Goal: Task Accomplishment & Management: Complete application form

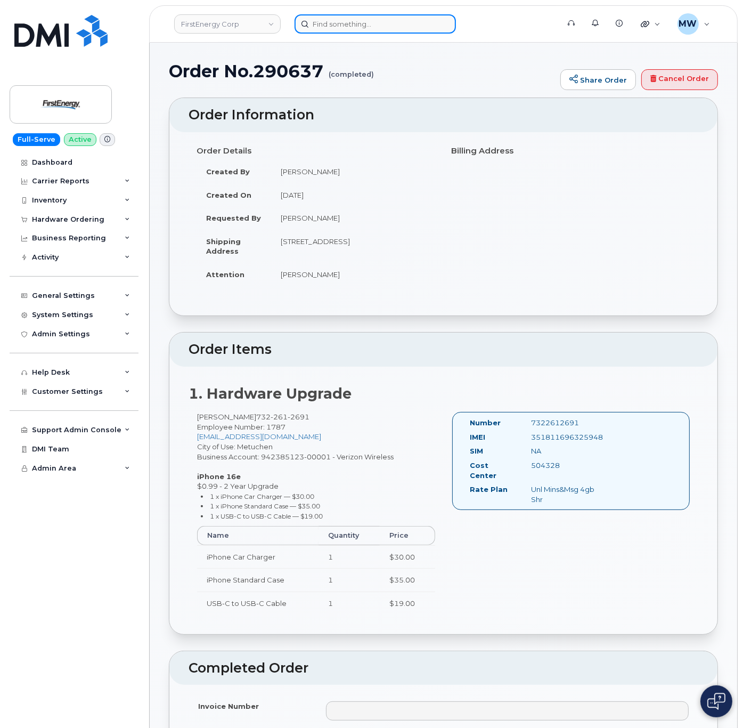
click at [363, 29] on input at bounding box center [375, 23] width 161 height 19
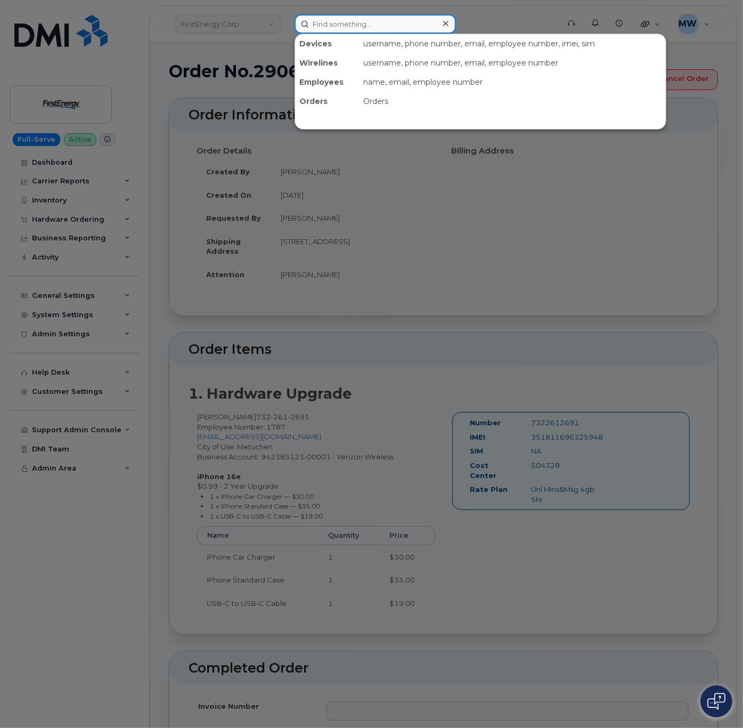
paste input "301-569-3216"
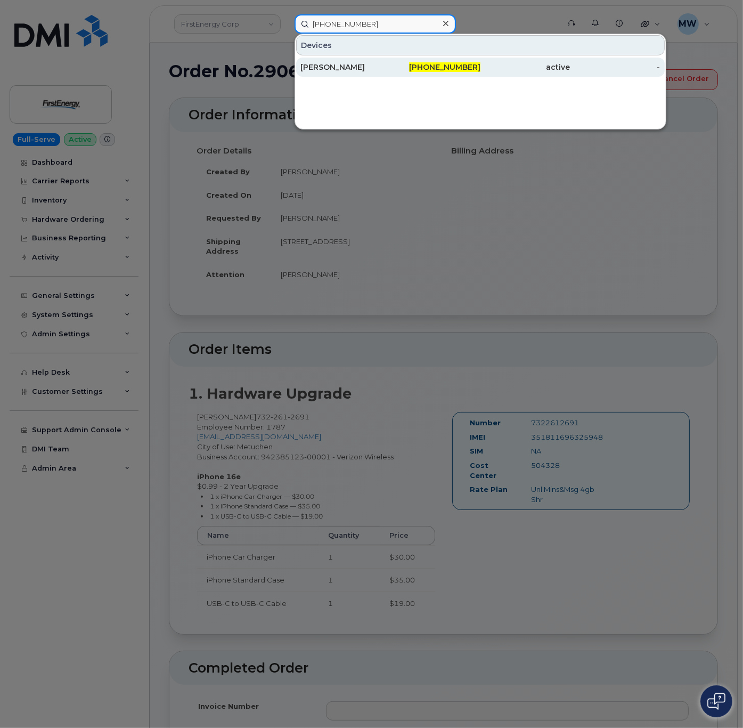
type input "301-569-3216"
click at [552, 67] on div "active" at bounding box center [526, 67] width 90 height 11
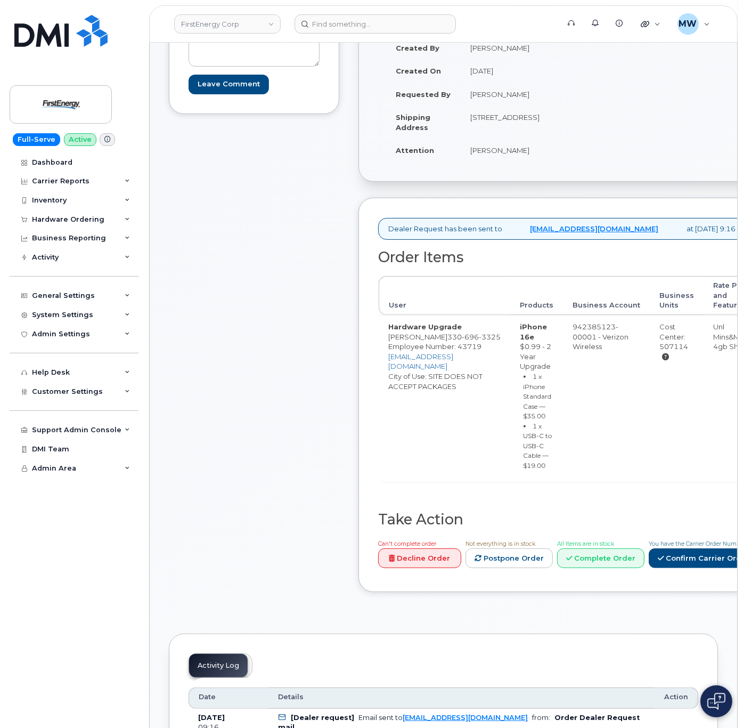
scroll to position [533, 0]
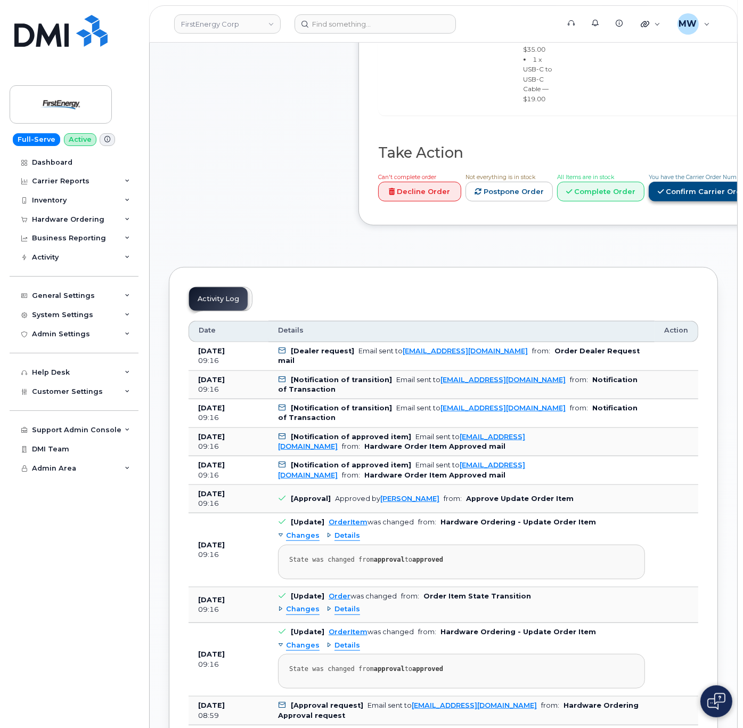
click at [649, 201] on link "Confirm Carrier Order" at bounding box center [704, 192] width 110 height 20
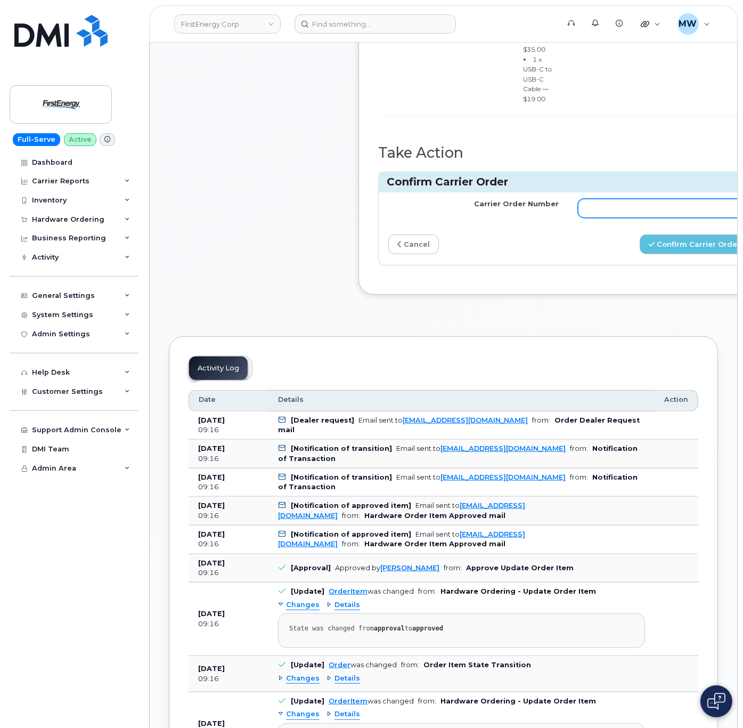
click at [617, 218] on input "Carrier Order Number" at bounding box center [663, 208] width 171 height 19
paste input "MB1000496009963"
type input "MB1000496009963"
click at [667, 254] on button "Confirm Carrier Order" at bounding box center [695, 244] width 110 height 20
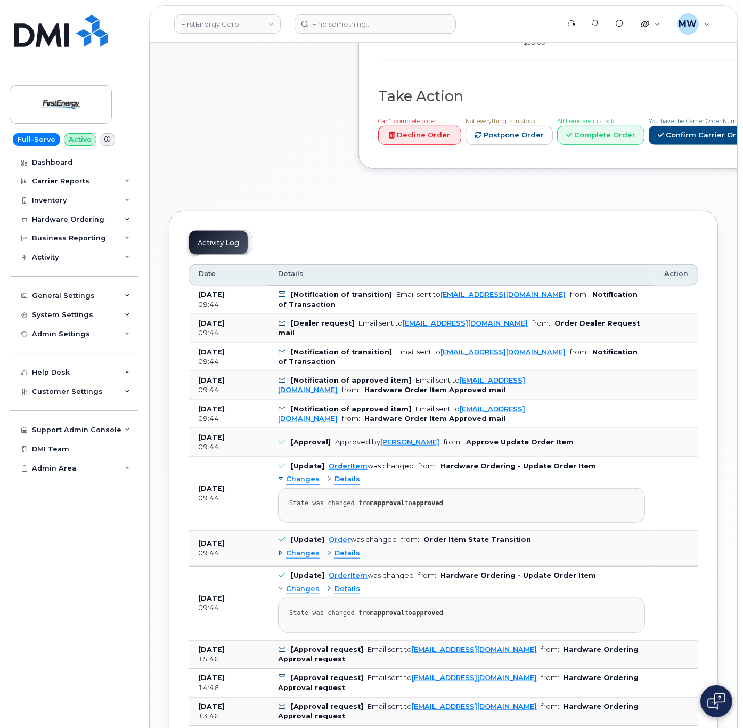
scroll to position [533, 0]
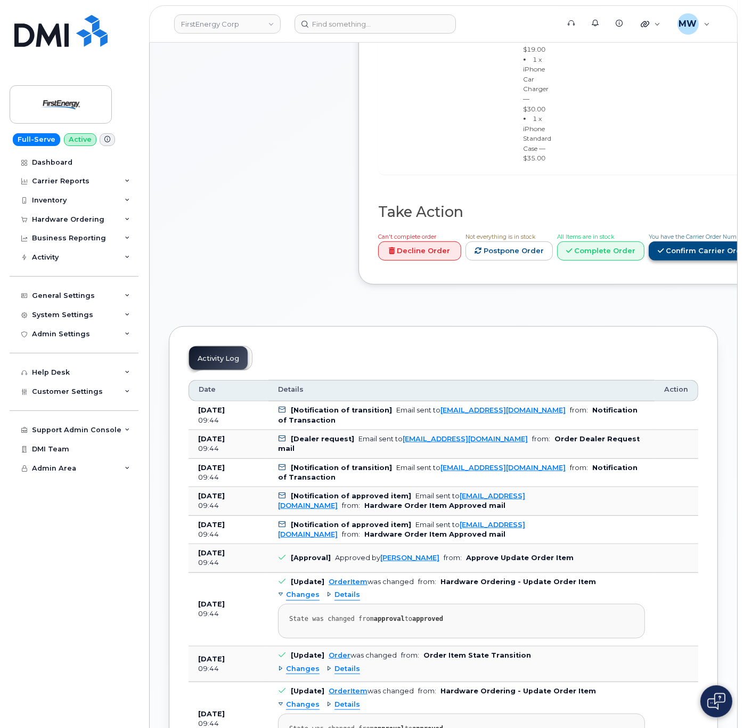
click at [708, 261] on link "Confirm Carrier Order" at bounding box center [704, 251] width 110 height 20
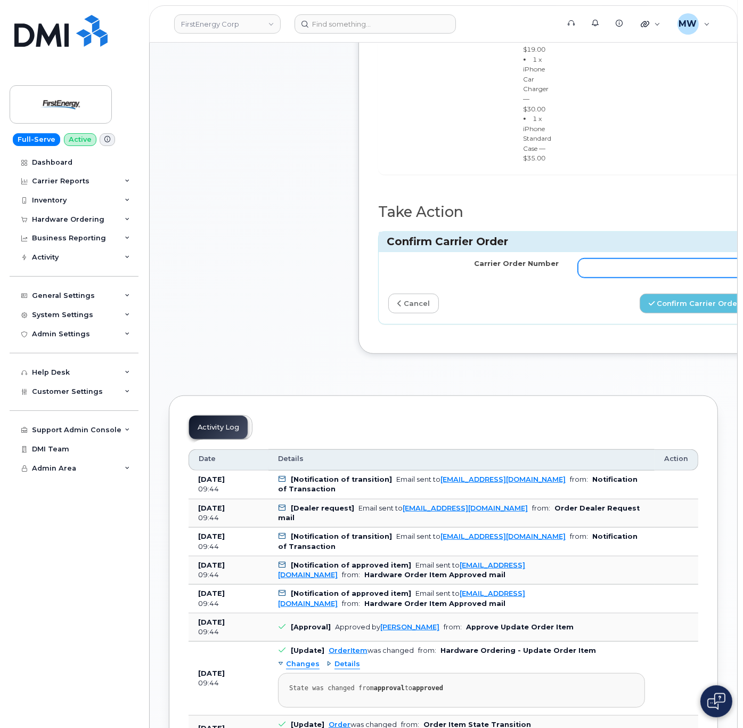
paste input "MB1000496003174"
type input "MB1000496003174"
click at [690, 313] on button "Confirm Carrier Order" at bounding box center [695, 304] width 110 height 20
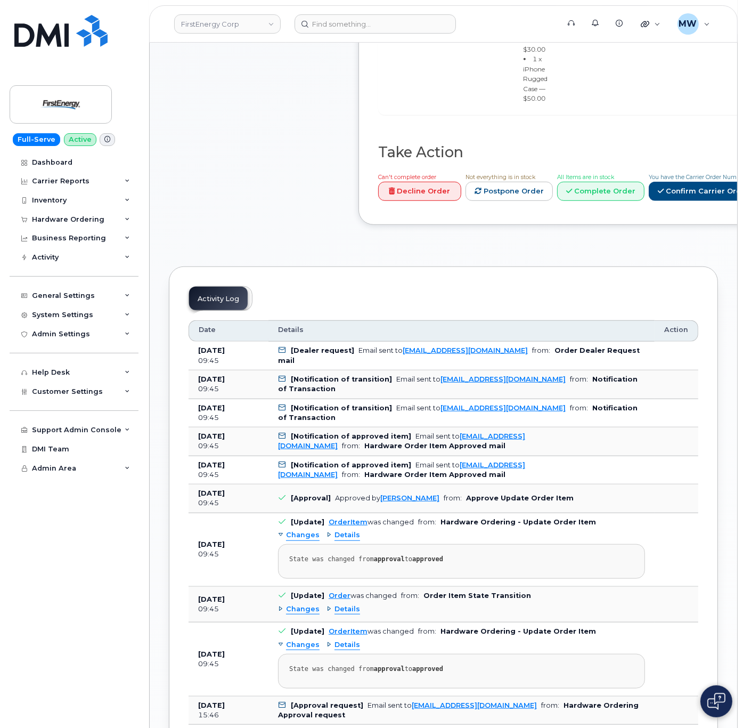
scroll to position [640, 0]
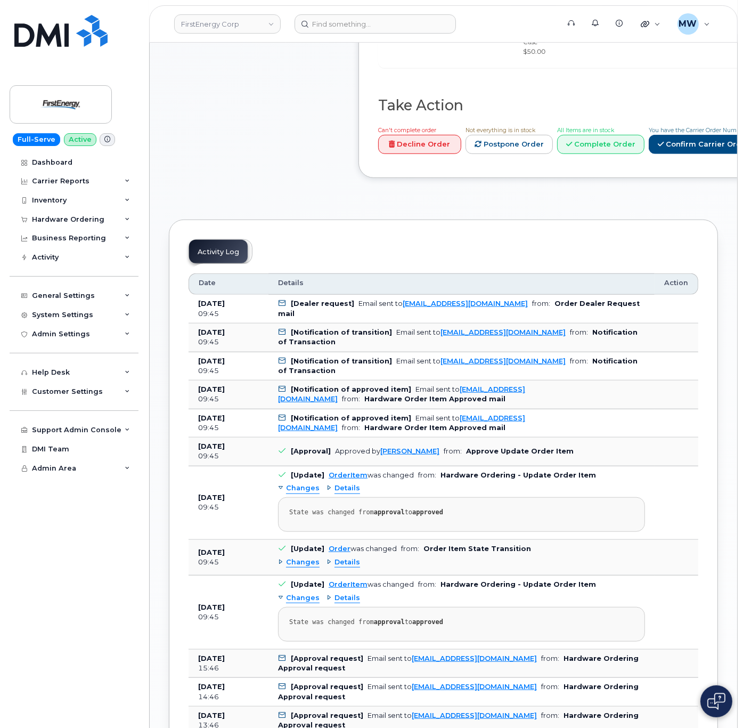
click at [487, 159] on div "Can't complete order Decline Order Not everything is in stock Postpone Order Al…" at bounding box center [566, 142] width 385 height 34
click at [649, 155] on link "Confirm Carrier Order" at bounding box center [704, 145] width 110 height 20
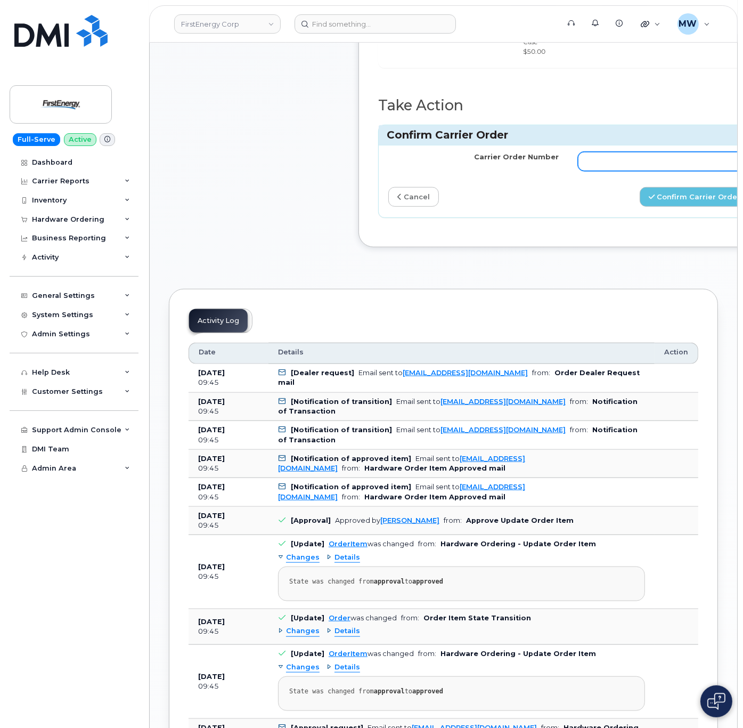
click at [625, 171] on input "Carrier Order Number" at bounding box center [663, 161] width 171 height 19
paste input "MB1000496004396"
type input "MB1000496004396"
click at [674, 207] on button "Confirm Carrier Order" at bounding box center [695, 197] width 110 height 20
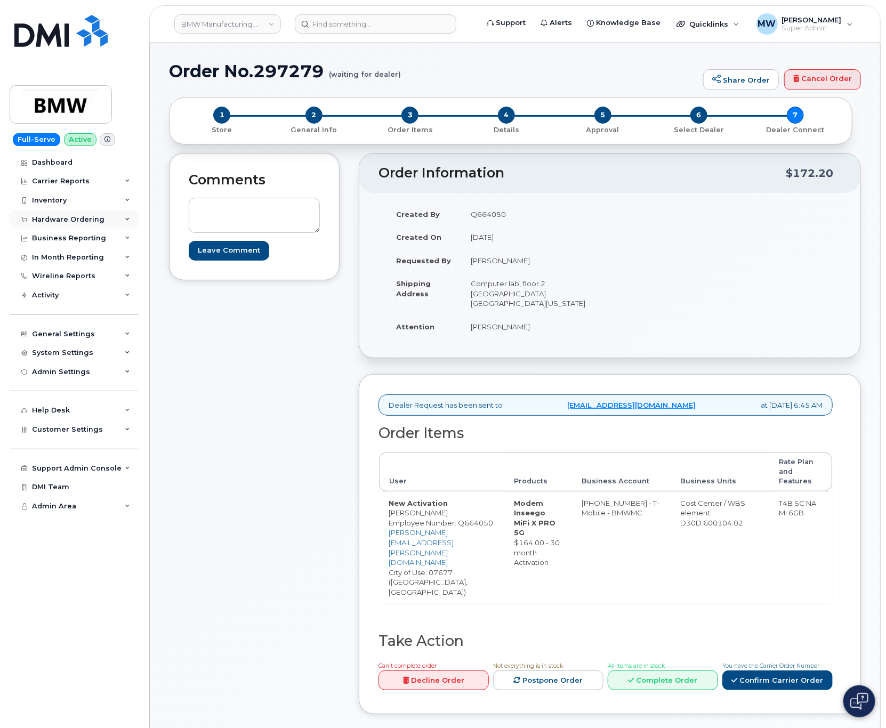
click at [53, 221] on div "Hardware Ordering" at bounding box center [68, 219] width 72 height 9
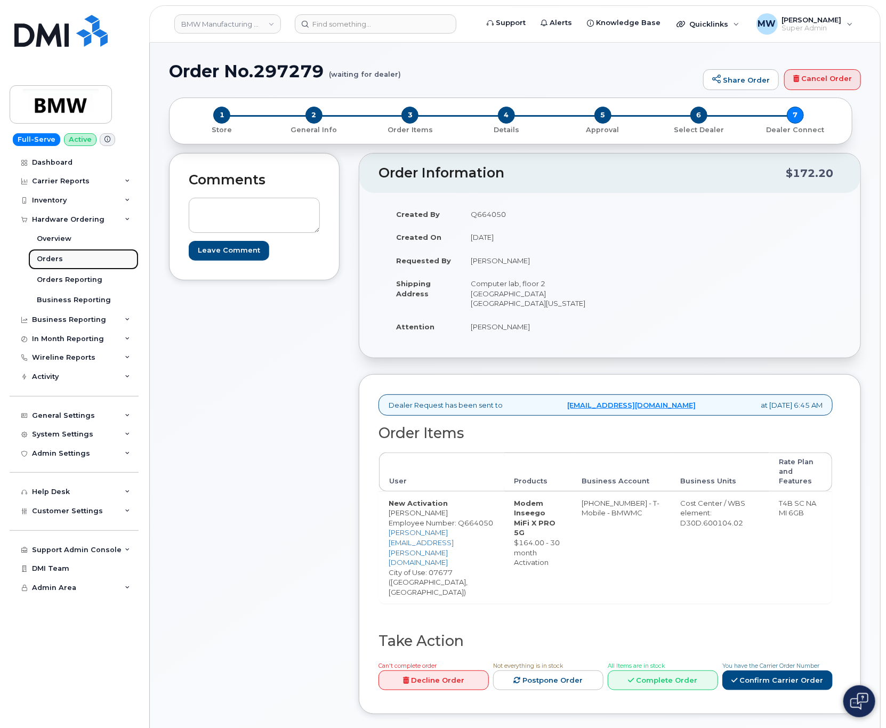
click at [56, 254] on link "Orders" at bounding box center [83, 259] width 110 height 20
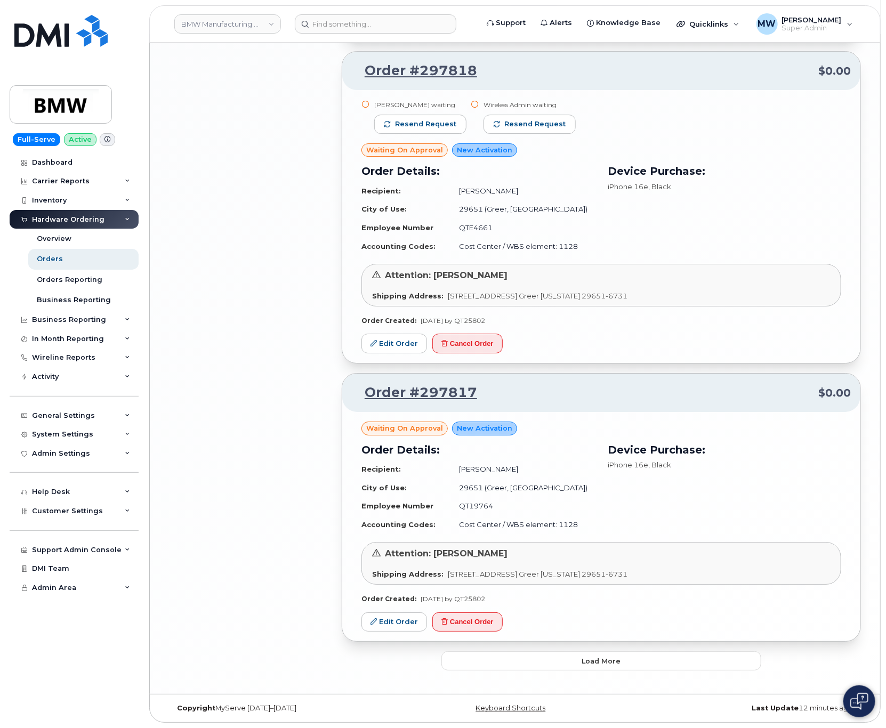
scroll to position [1883, 0]
click at [619, 657] on span "Load more" at bounding box center [601, 661] width 39 height 10
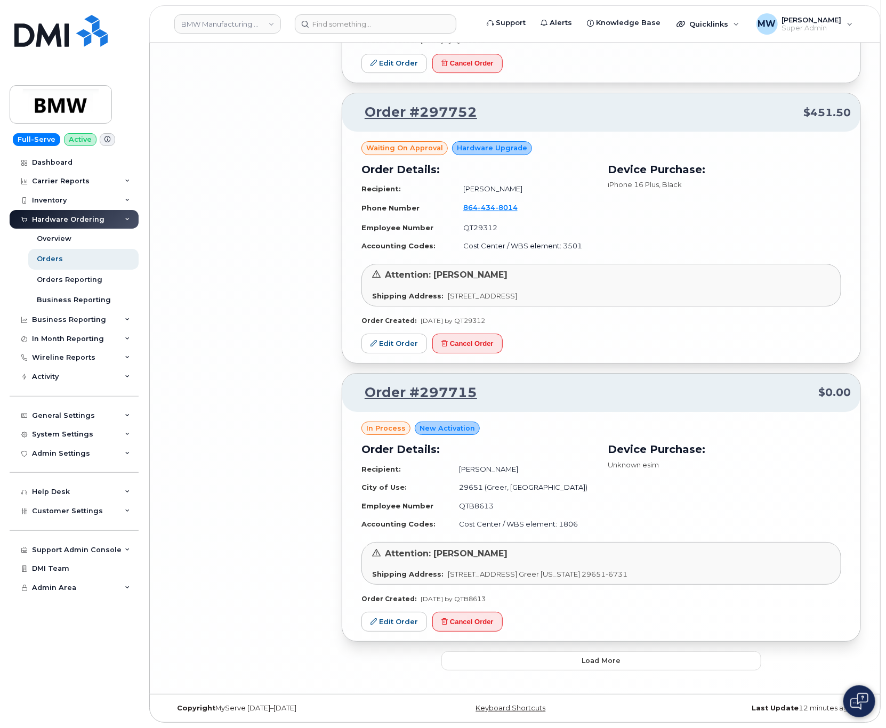
scroll to position [4129, 0]
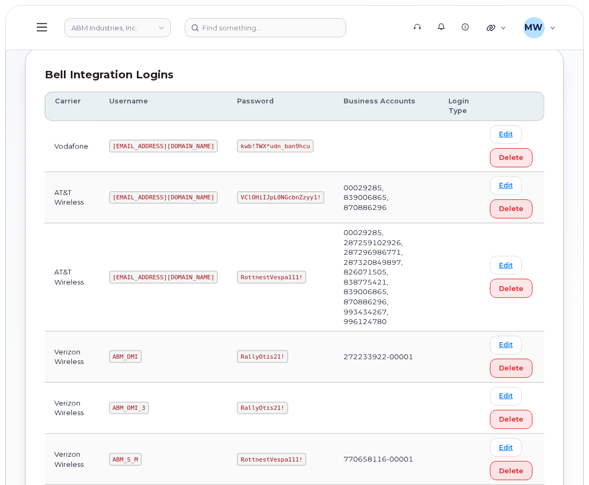
scroll to position [142, 0]
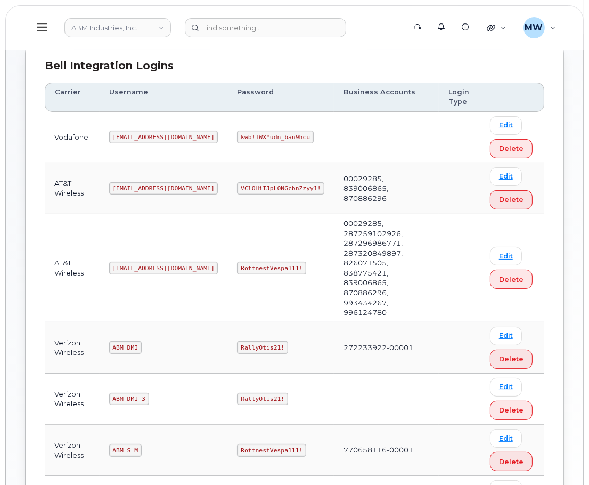
click at [237, 262] on code "RottnestVespa111!" at bounding box center [271, 268] width 69 height 13
copy code "RottnestVespa111!"
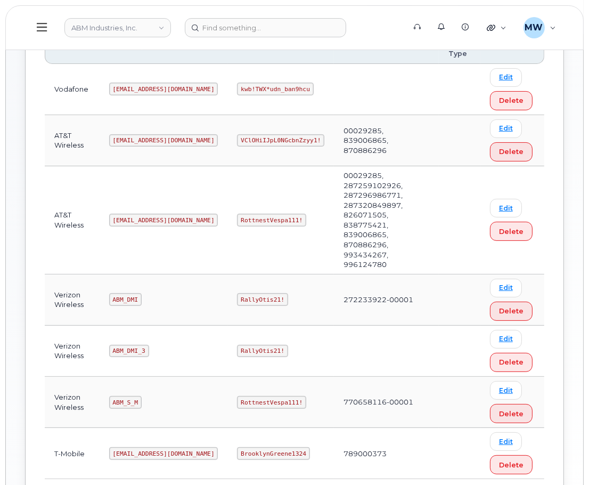
scroll to position [213, 0]
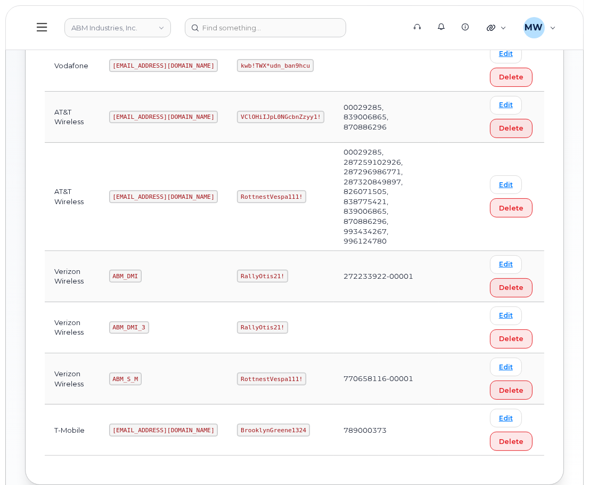
click at [237, 373] on code "RottnestVespa111!" at bounding box center [271, 379] width 69 height 13
copy code "RottnestVespa111!"
click at [108, 353] on td "ABM_S_M" at bounding box center [164, 378] width 128 height 51
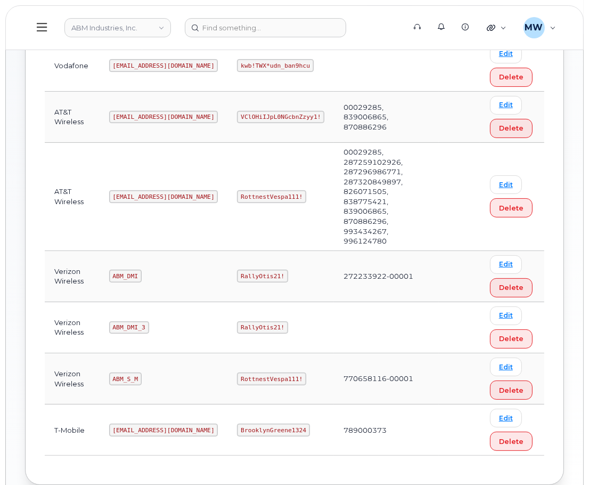
click at [116, 373] on code "ABM_S_M" at bounding box center [125, 379] width 33 height 13
click at [117, 373] on code "ABM_S_M" at bounding box center [125, 379] width 33 height 13
copy code "ABM_S_M"
click at [237, 373] on code "RottnestVespa111!" at bounding box center [271, 379] width 69 height 13
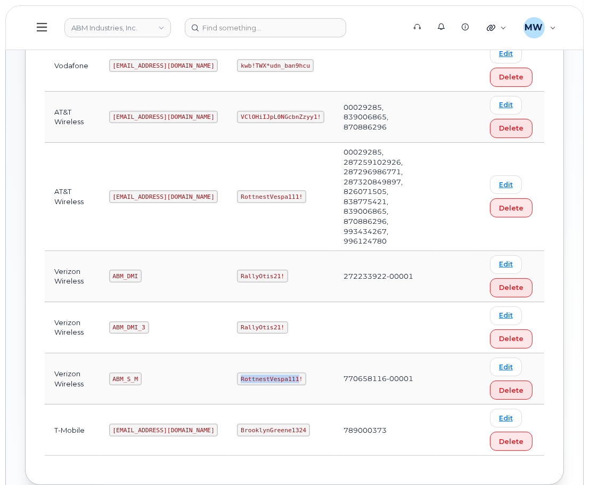
click at [237, 373] on code "RottnestVespa111!" at bounding box center [271, 379] width 69 height 13
copy code "RottnestVespa111!"
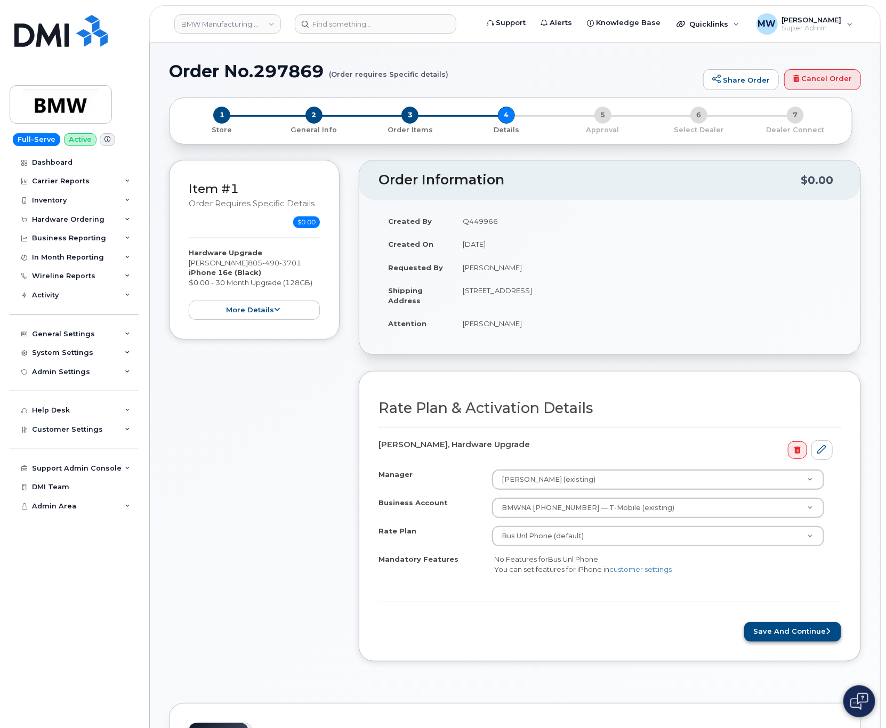
drag, startPoint x: 751, startPoint y: 626, endPoint x: 760, endPoint y: 630, distance: 10.3
click at [752, 626] on form "Rate Plan & Activation Details Jordan Cook, Hardware Upgrade Manager Gustavo Ra…" at bounding box center [609, 520] width 463 height 241
click at [760, 630] on button "Save and Continue" at bounding box center [792, 632] width 97 height 20
drag, startPoint x: 799, startPoint y: 638, endPoint x: 667, endPoint y: 4, distance: 648.2
click at [799, 637] on button "Save and Continue" at bounding box center [792, 632] width 97 height 20
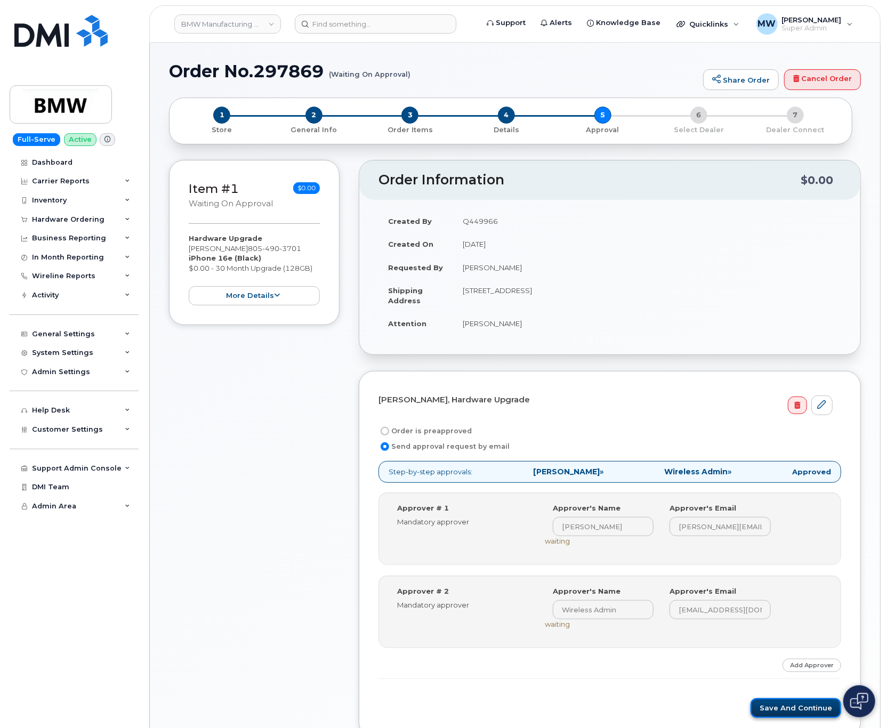
click at [800, 713] on button "Save and Continue" at bounding box center [795, 708] width 91 height 20
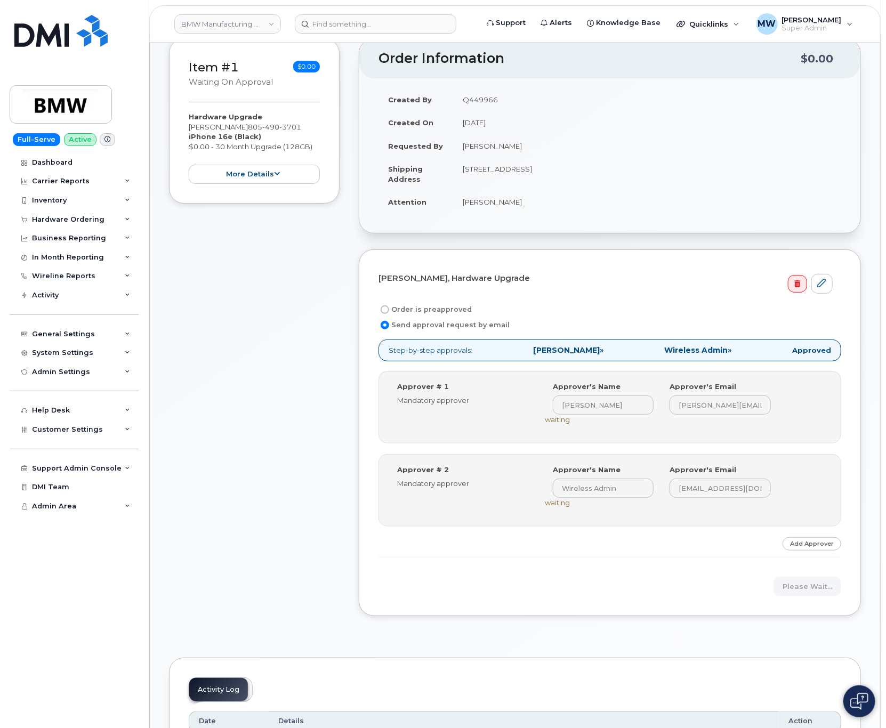
scroll to position [213, 0]
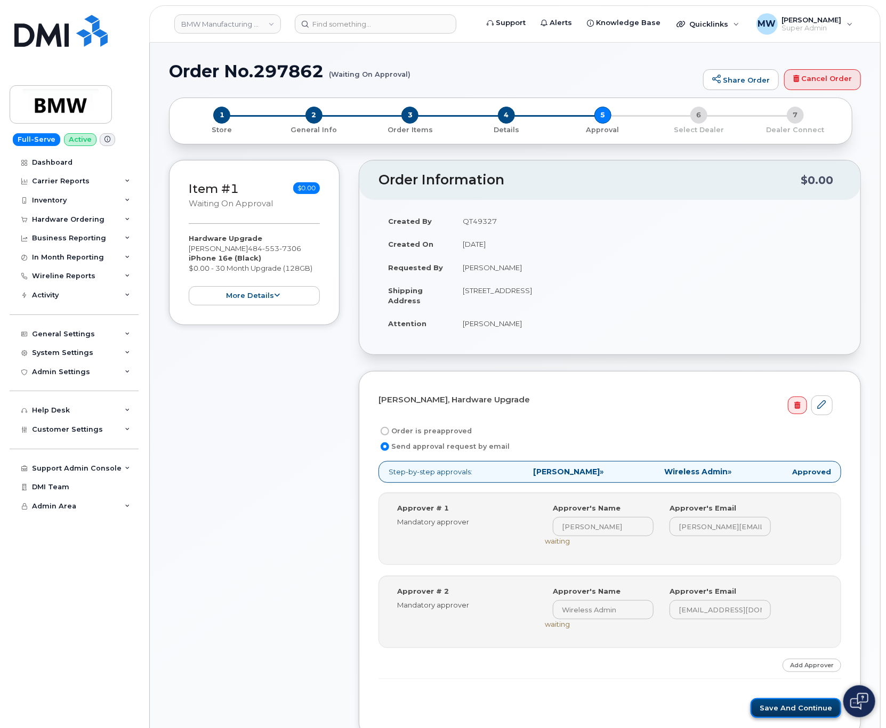
click at [780, 709] on button "Save and Continue" at bounding box center [795, 708] width 91 height 20
